Goal: Task Accomplishment & Management: Use online tool/utility

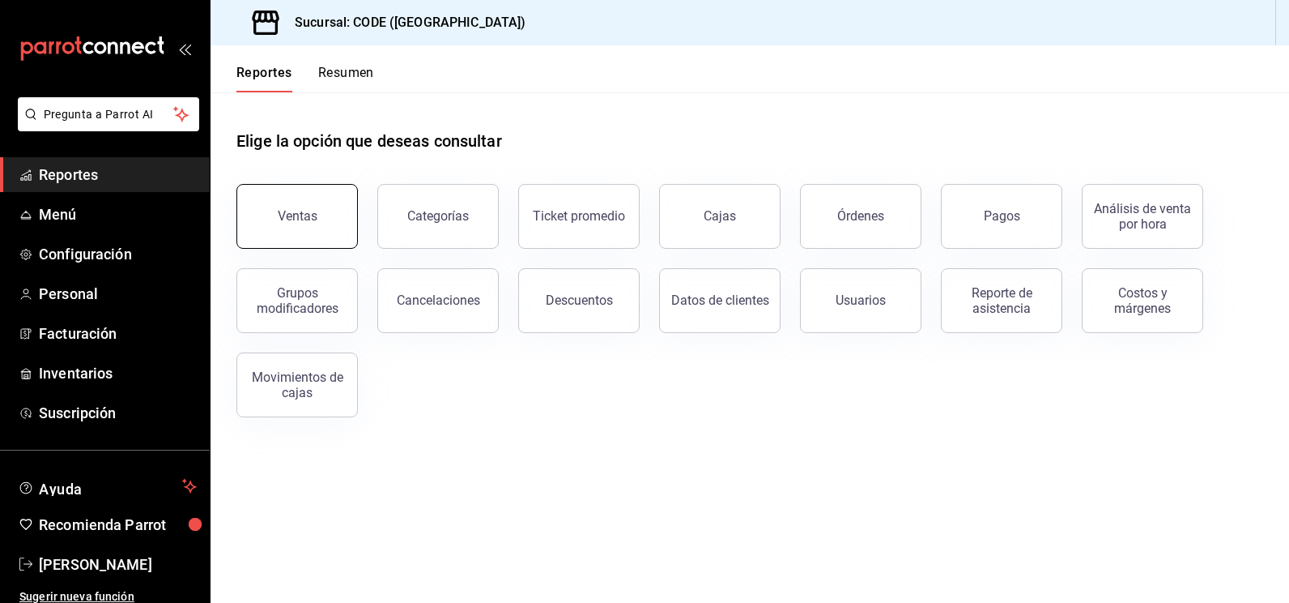
click at [334, 219] on button "Ventas" at bounding box center [296, 216] width 121 height 65
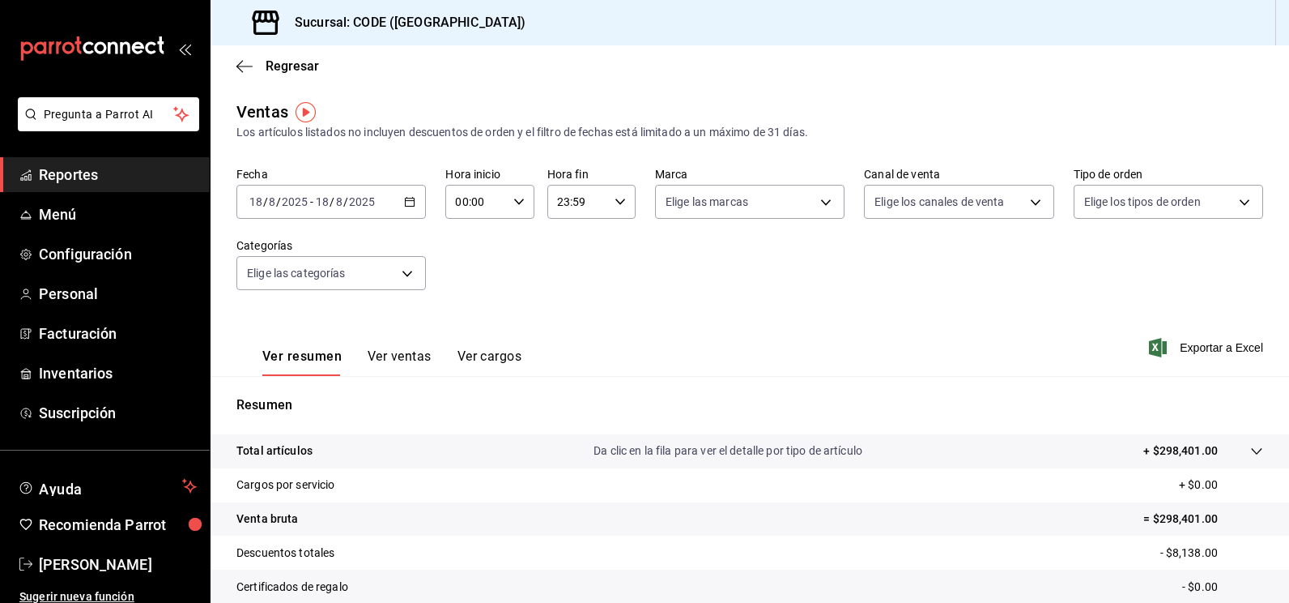
click at [407, 201] on \(Stroke\) "button" at bounding box center [410, 200] width 9 height 1
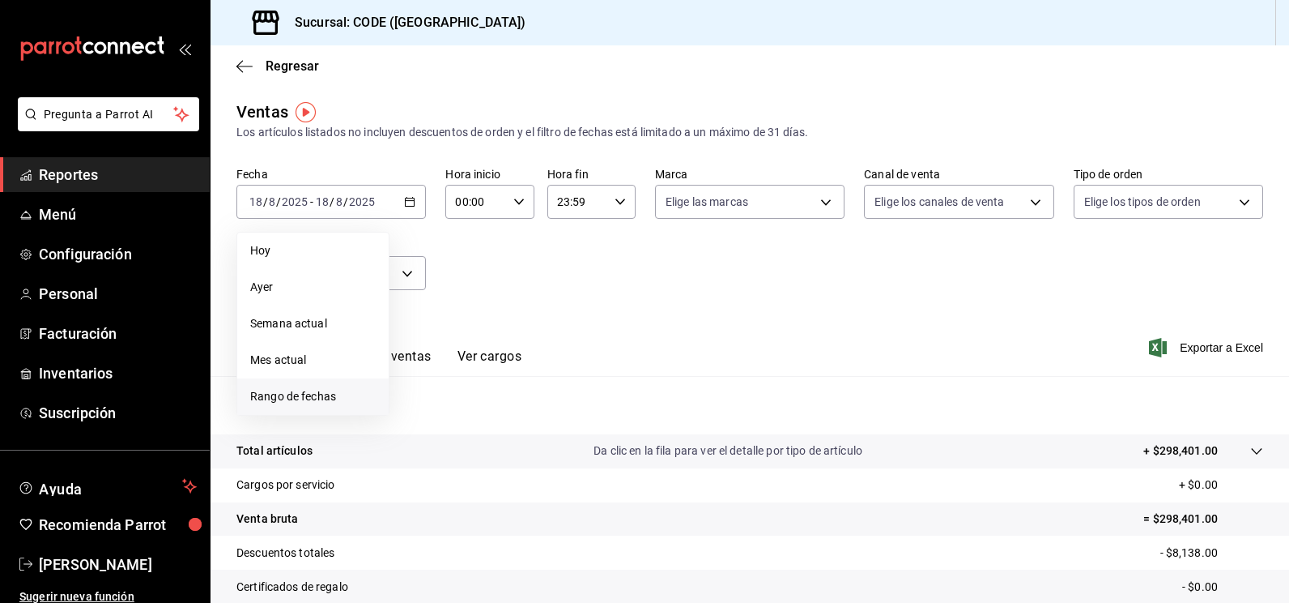
click at [322, 394] on span "Rango de fechas" at bounding box center [313, 396] width 126 height 17
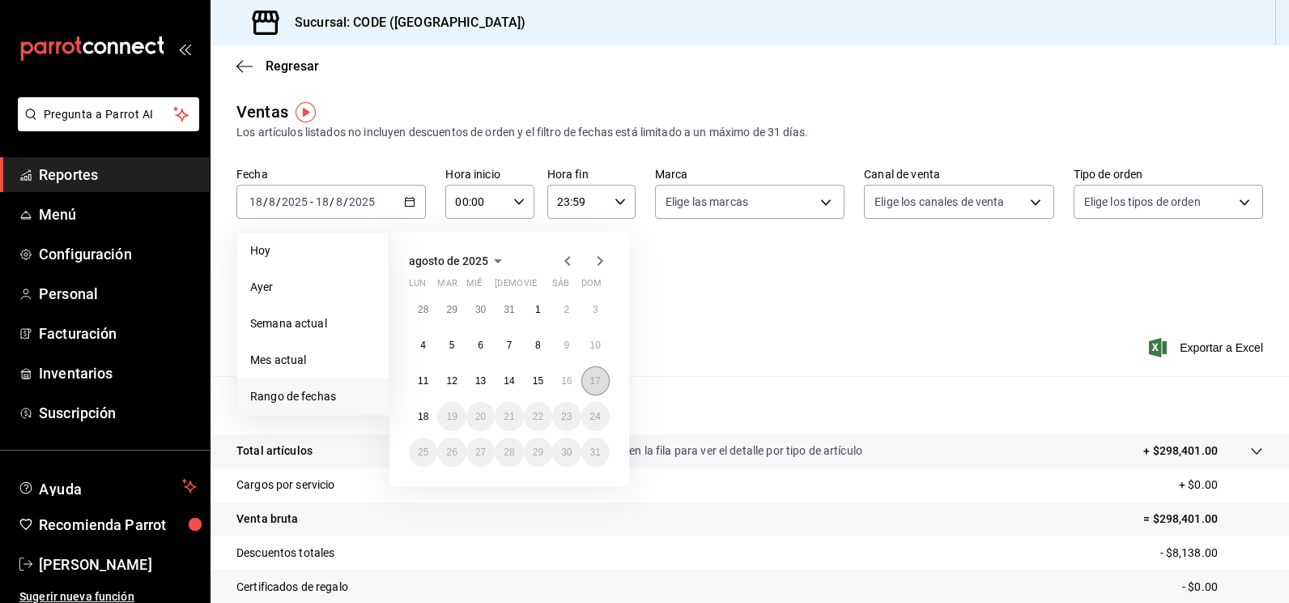
click at [595, 381] on abbr "17" at bounding box center [595, 380] width 11 height 11
click at [420, 414] on abbr "18" at bounding box center [423, 416] width 11 height 11
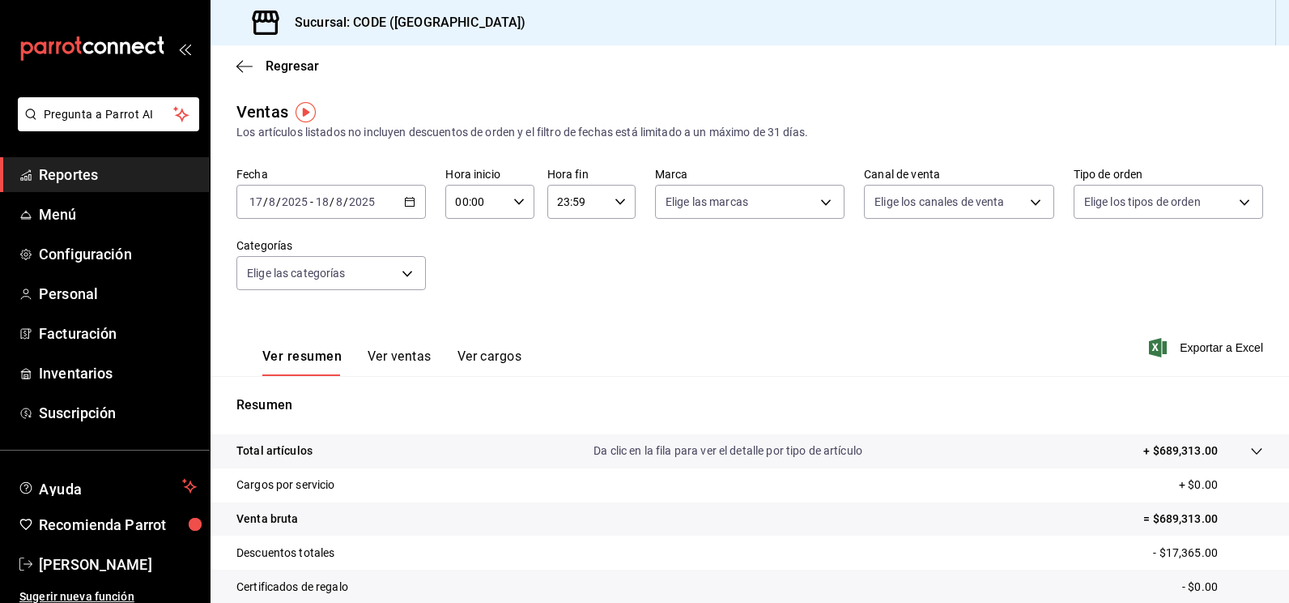
click at [465, 201] on input "00:00" at bounding box center [475, 201] width 61 height 32
click at [462, 289] on span "20" at bounding box center [465, 291] width 18 height 13
type input "20:00"
click at [577, 204] on div at bounding box center [644, 301] width 1289 height 603
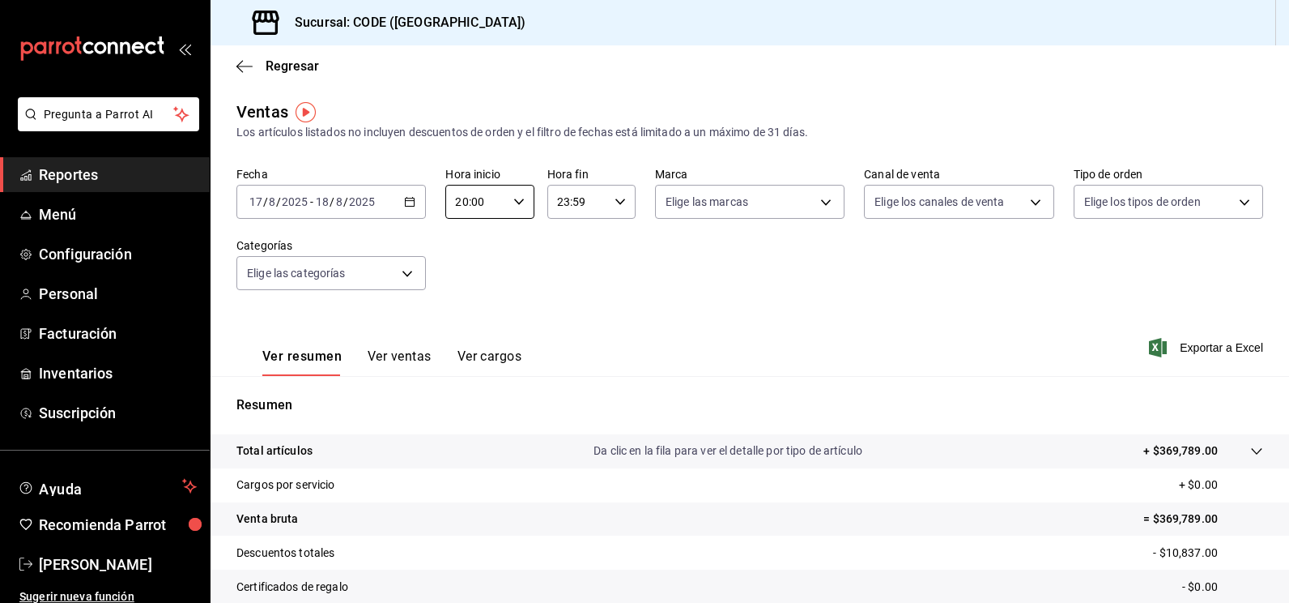
click at [577, 204] on input "23:59" at bounding box center [577, 201] width 61 height 32
click at [697, 292] on div at bounding box center [644, 301] width 1289 height 603
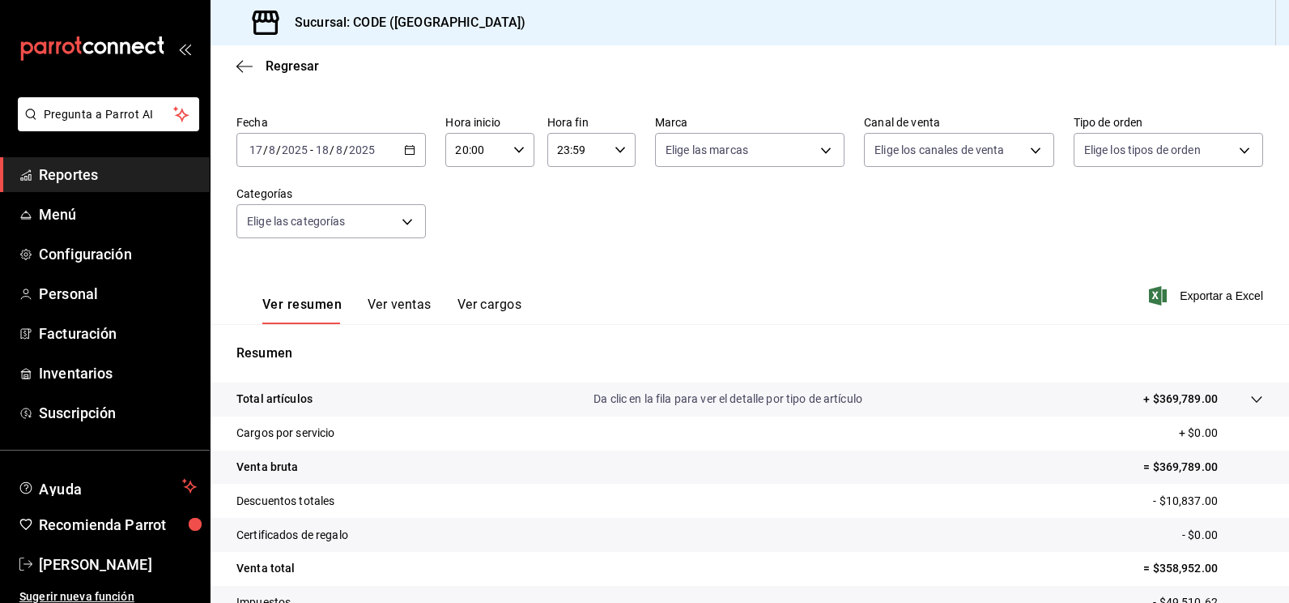
scroll to position [81, 0]
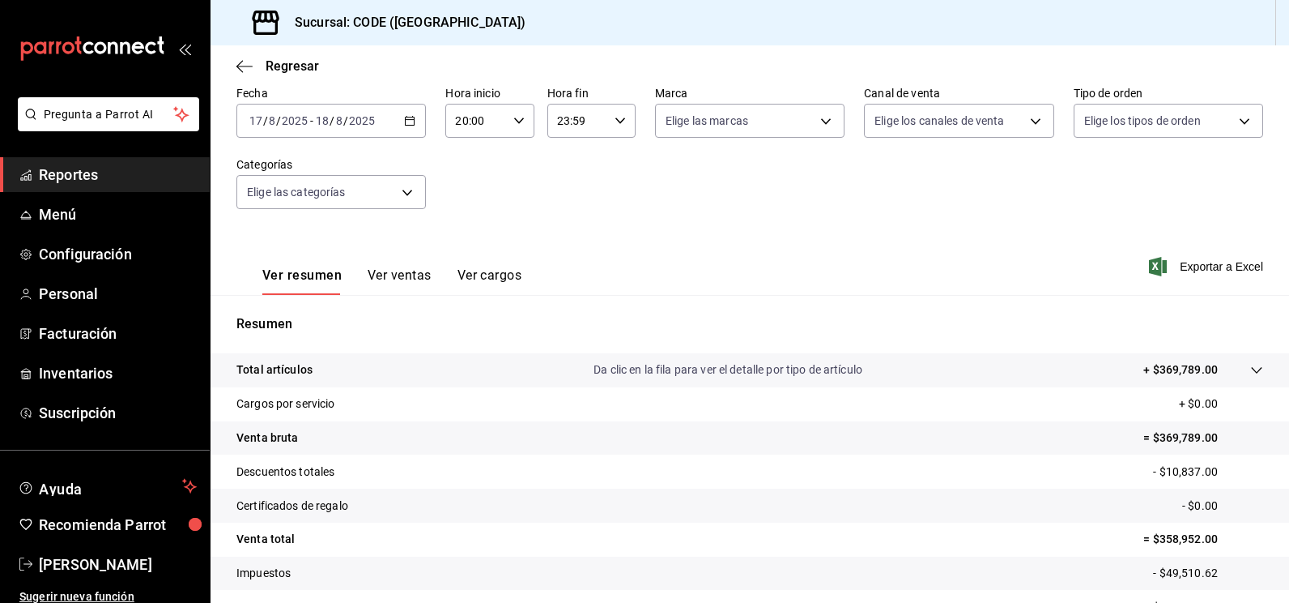
click at [397, 276] on button "Ver ventas" at bounding box center [400, 281] width 64 height 28
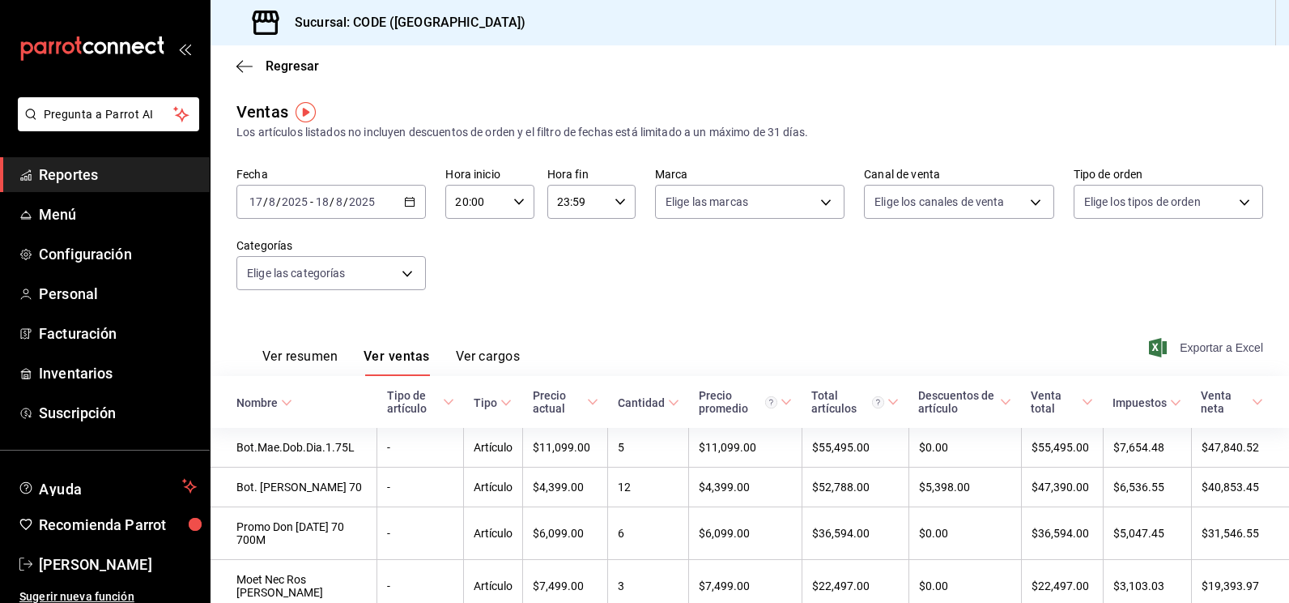
click at [1194, 354] on span "Exportar a Excel" at bounding box center [1207, 347] width 111 height 19
